Goal: Use online tool/utility: Utilize a website feature to perform a specific function

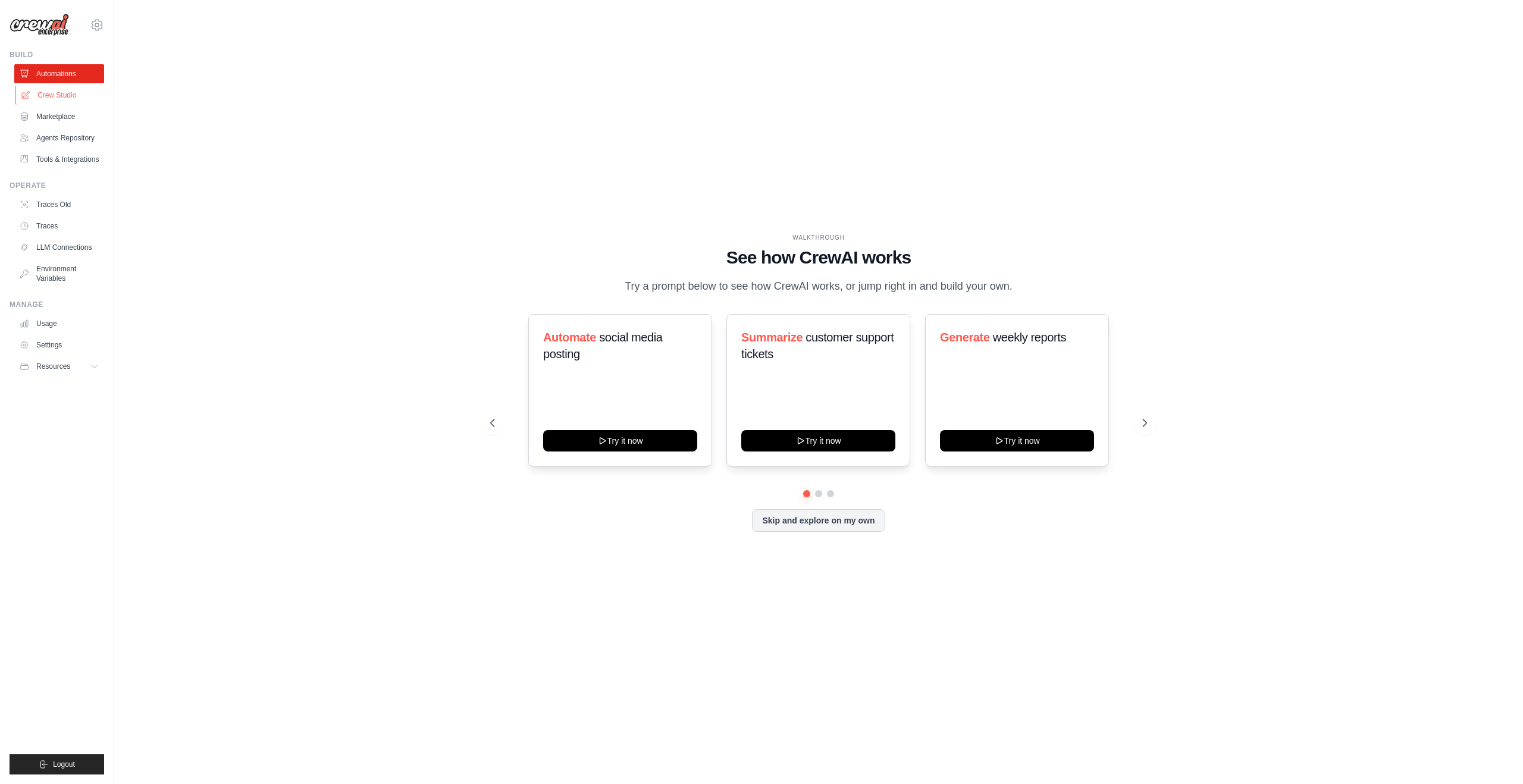
click at [62, 98] on link "Crew Studio" at bounding box center [60, 95] width 90 height 19
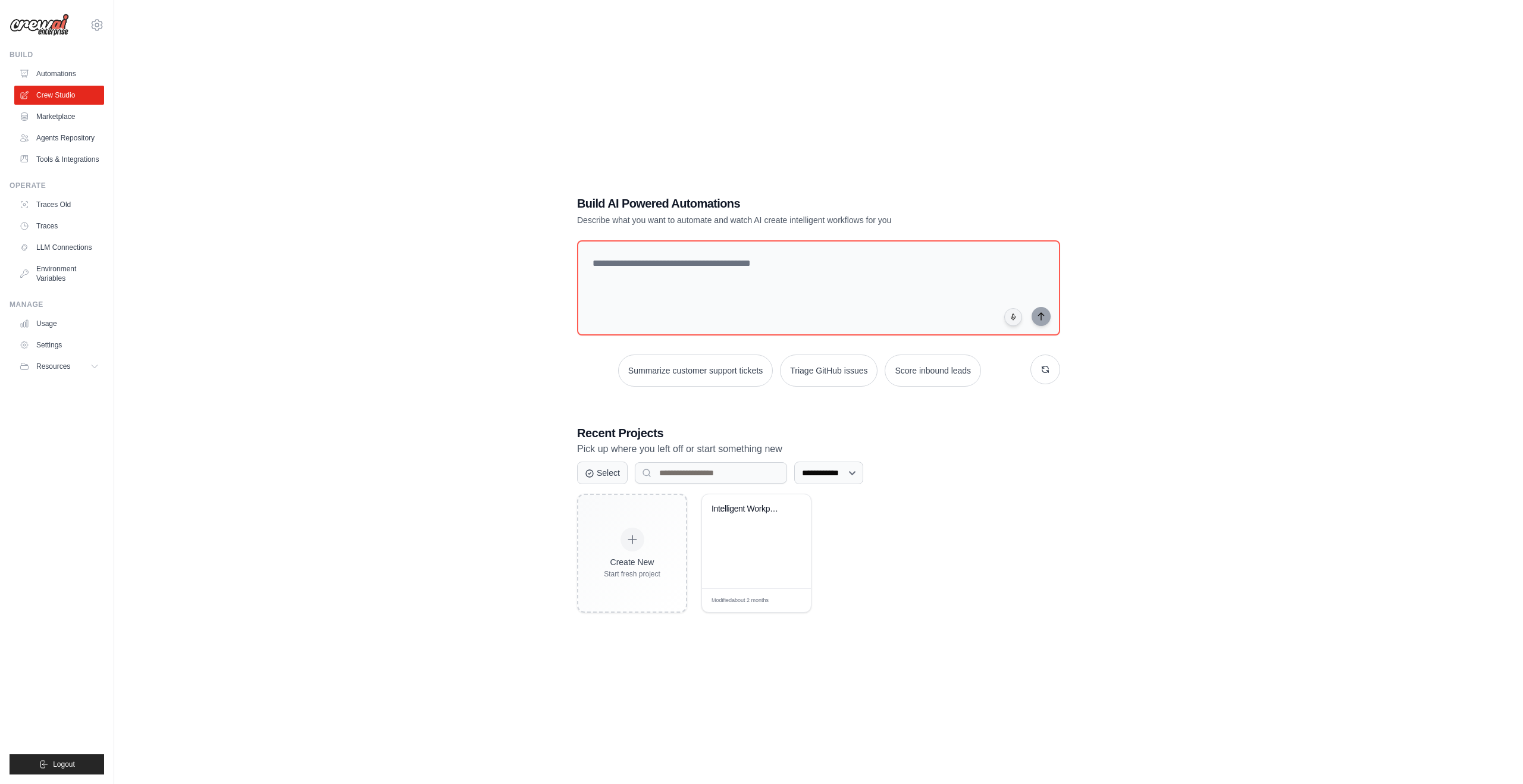
click at [71, 115] on link "Marketplace" at bounding box center [59, 117] width 90 height 19
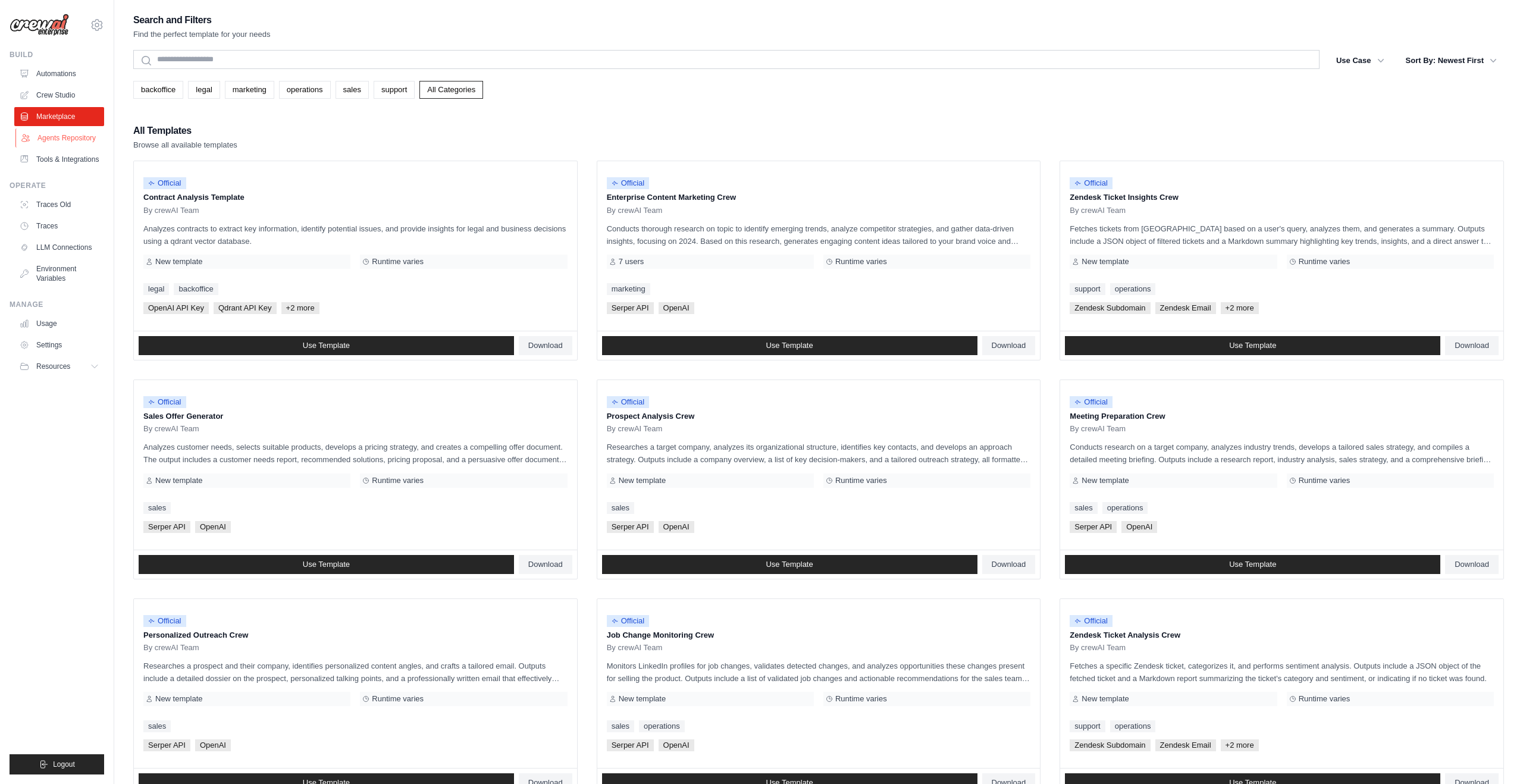
click at [46, 139] on link "Agents Repository" at bounding box center [60, 138] width 90 height 19
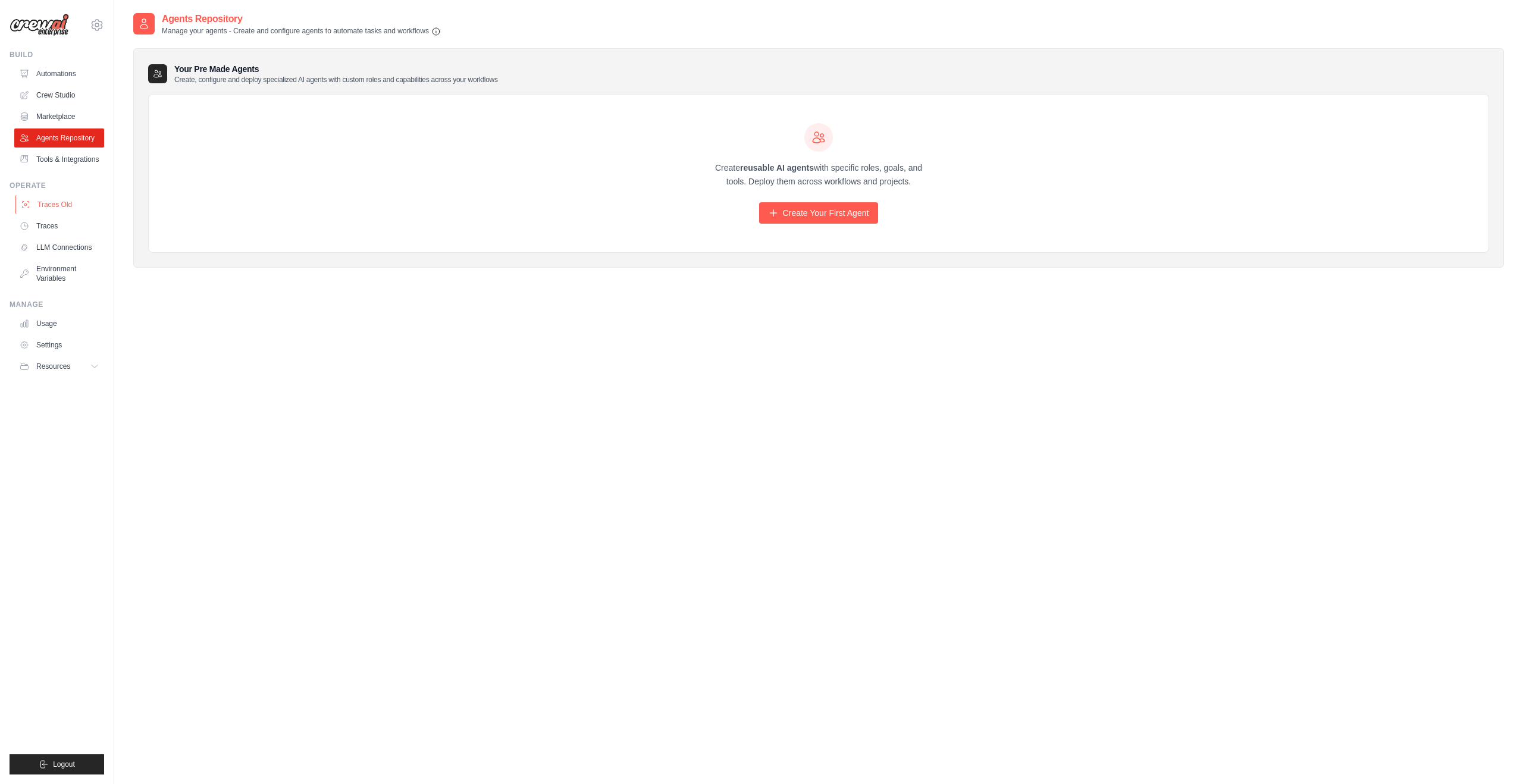
click at [44, 203] on link "Traces Old" at bounding box center [60, 205] width 90 height 19
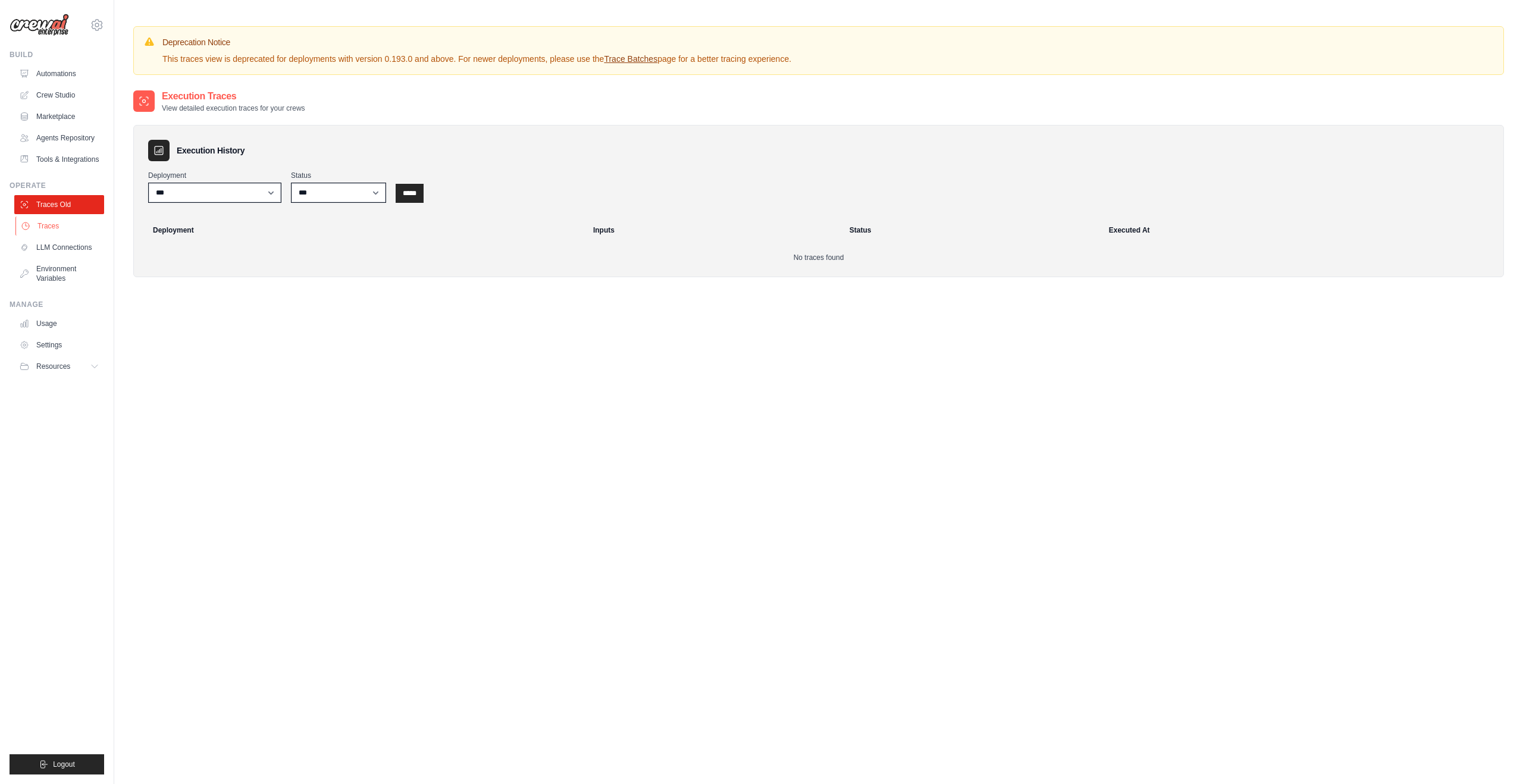
click at [48, 224] on link "Traces" at bounding box center [60, 226] width 90 height 19
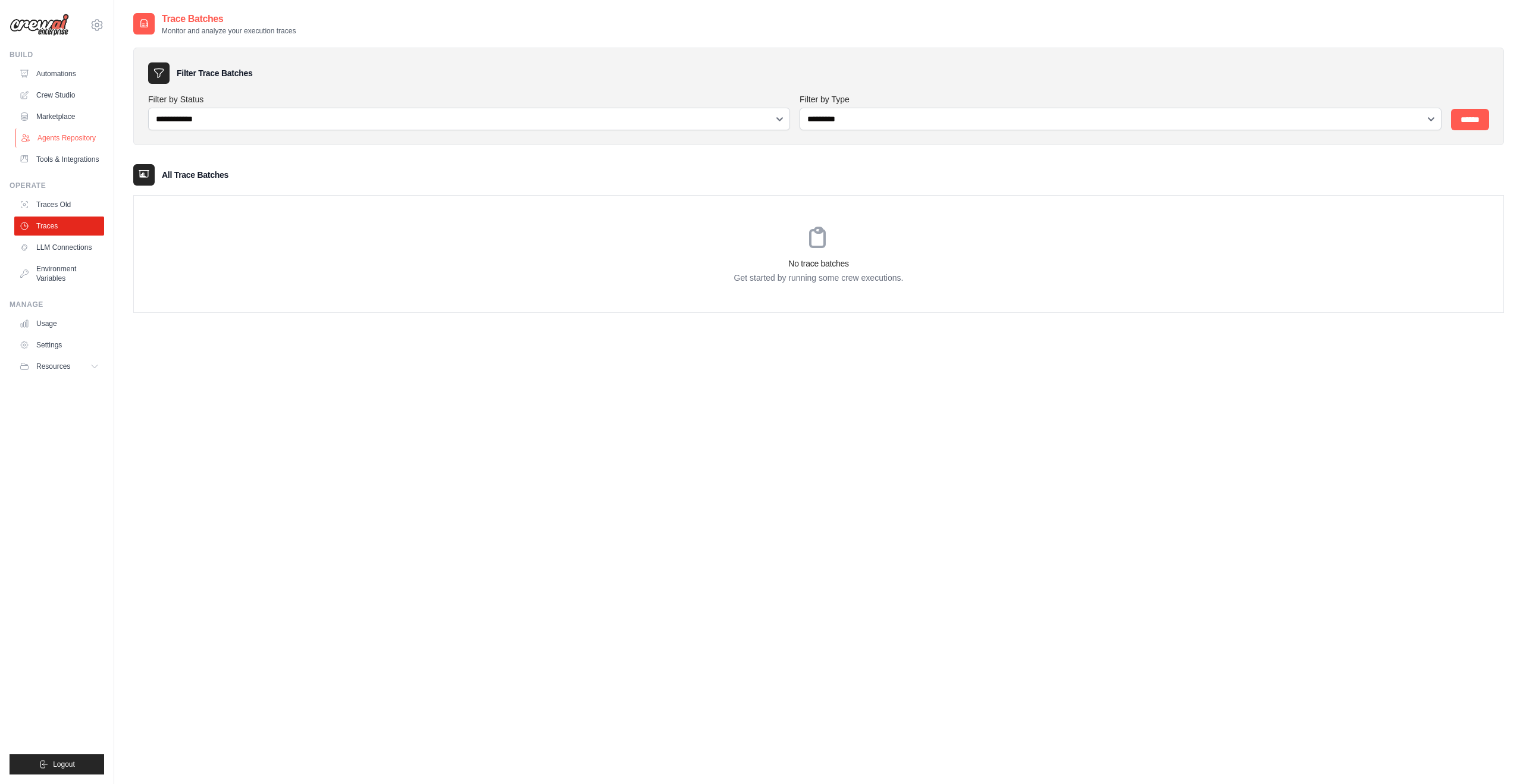
click at [62, 132] on link "Agents Repository" at bounding box center [60, 138] width 90 height 19
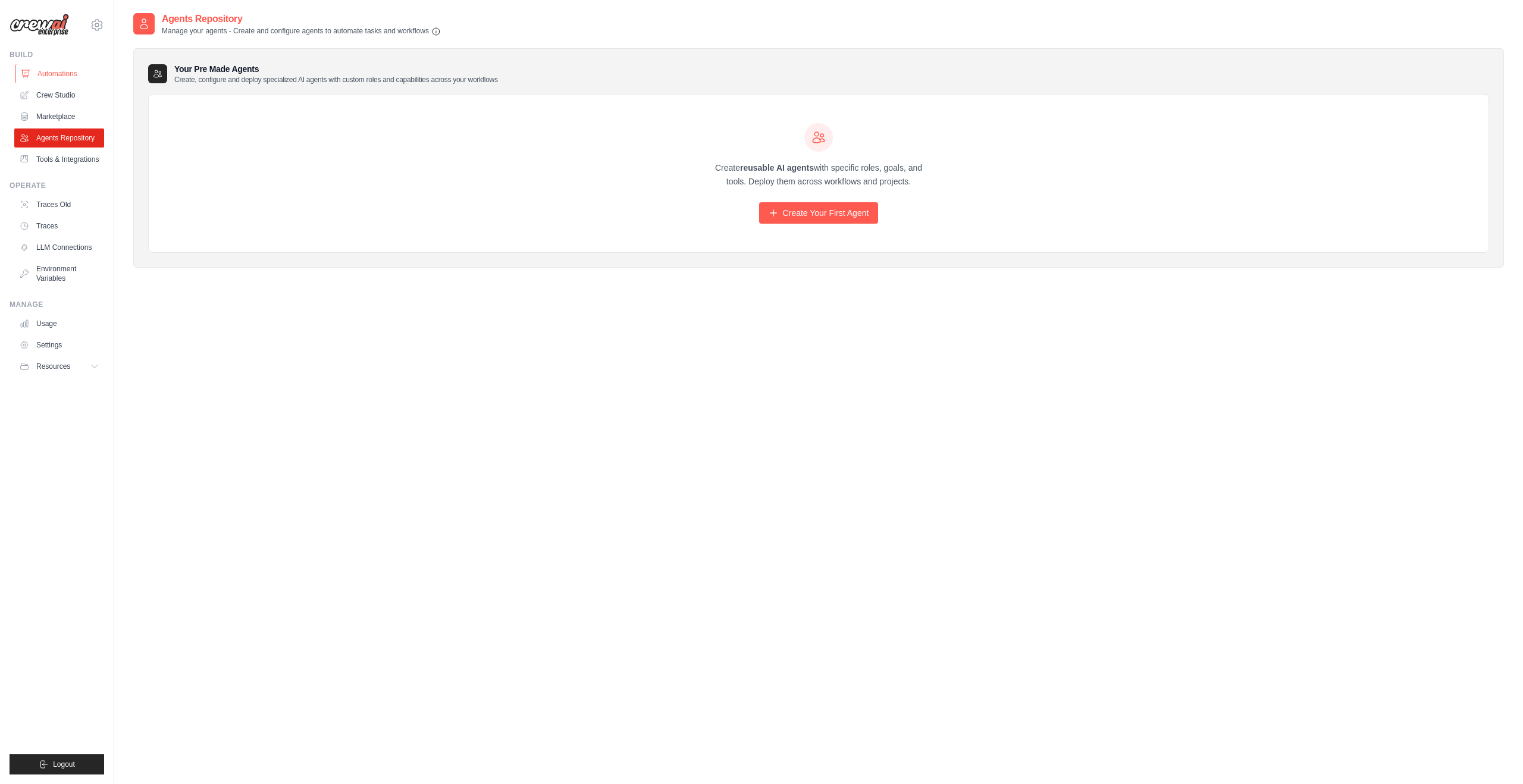
click at [55, 79] on link "Automations" at bounding box center [60, 74] width 90 height 19
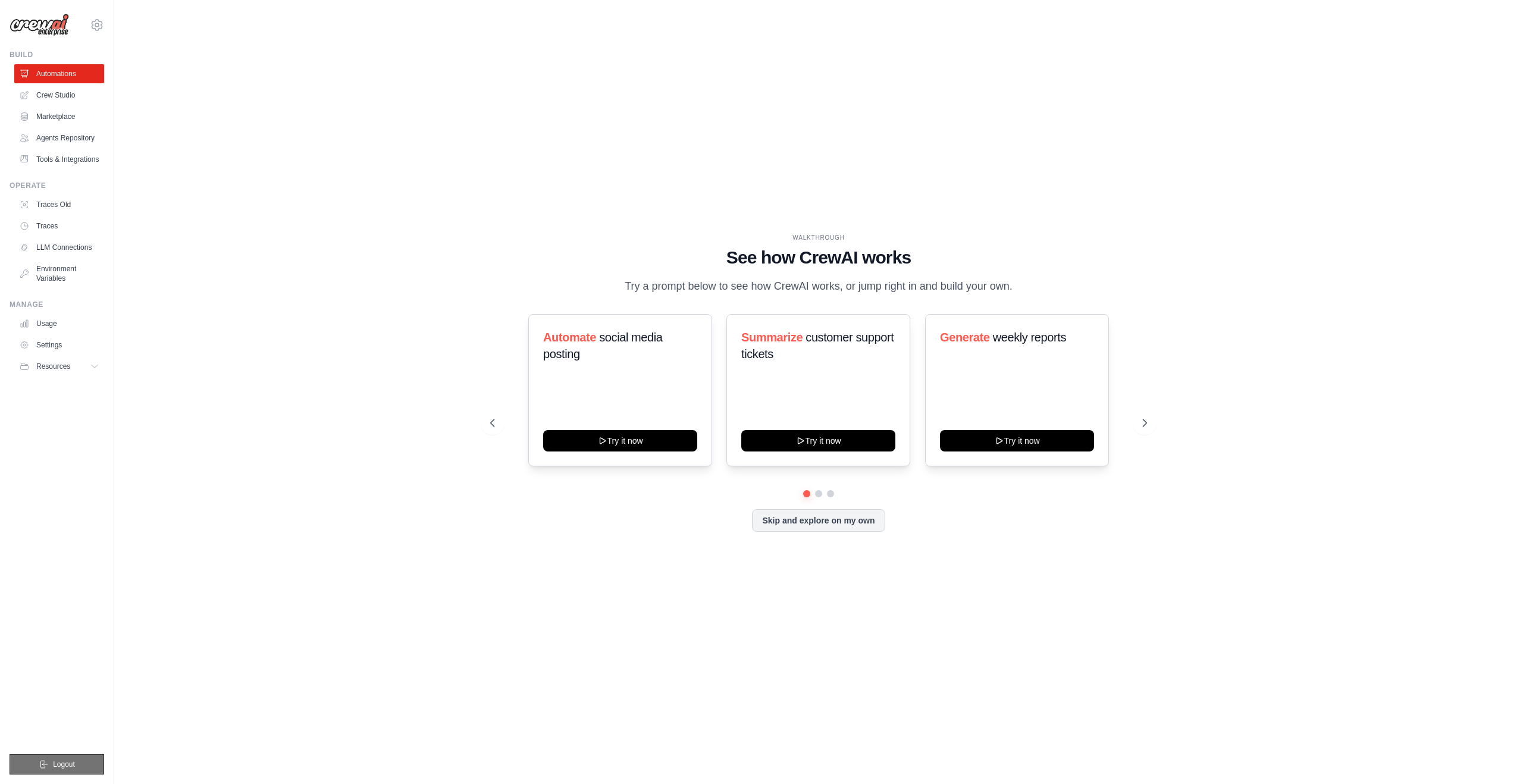
click at [59, 754] on button "Logout" at bounding box center [56, 764] width 94 height 20
click at [63, 100] on link "Crew Studio" at bounding box center [60, 95] width 90 height 19
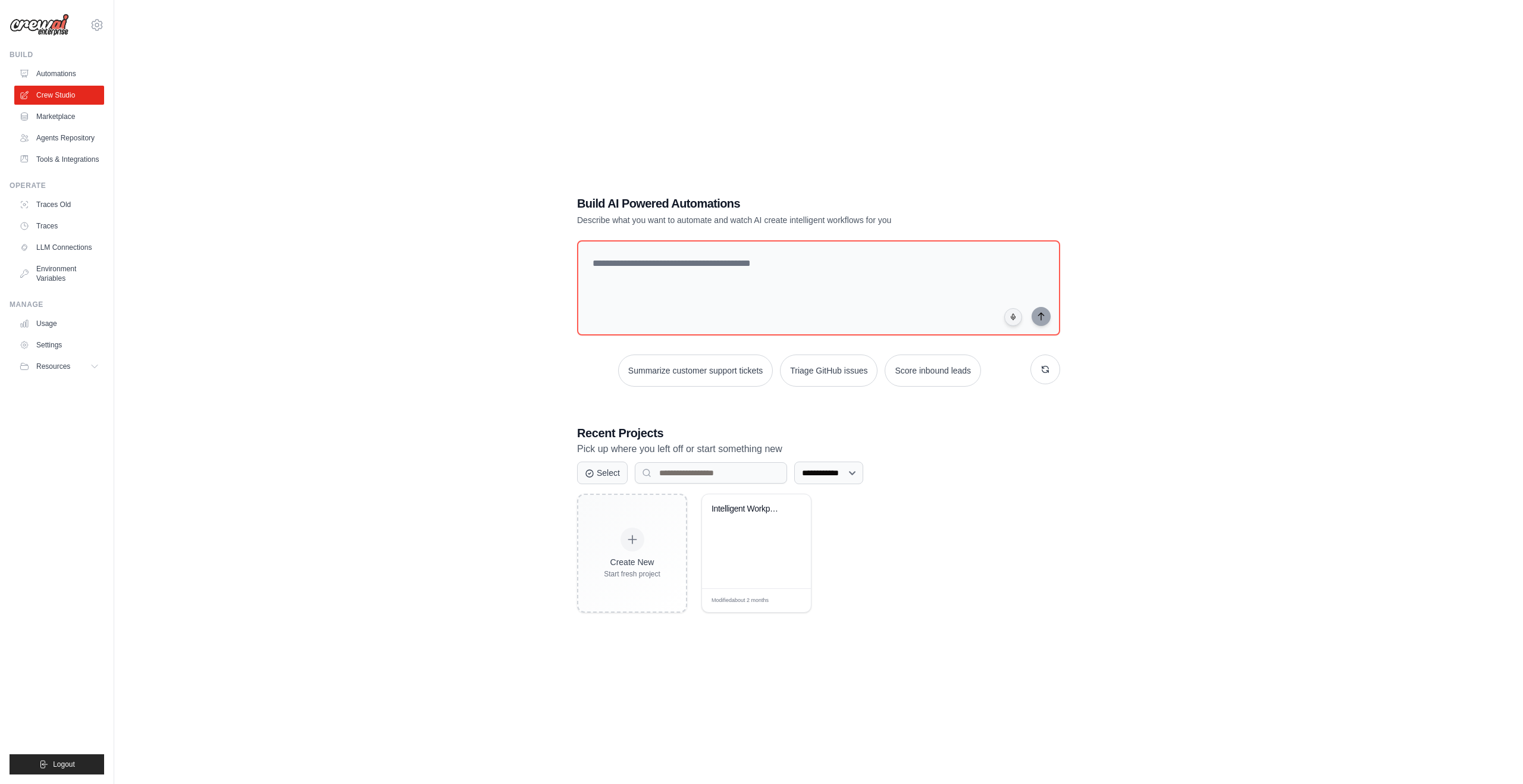
click at [808, 218] on p "Describe what you want to automate and watch AI create intelligent workflows fo…" at bounding box center [777, 220] width 400 height 12
click at [769, 276] on textarea at bounding box center [818, 288] width 488 height 97
click at [723, 53] on div "**********" at bounding box center [818, 404] width 1371 height 784
